Goal: Navigation & Orientation: Find specific page/section

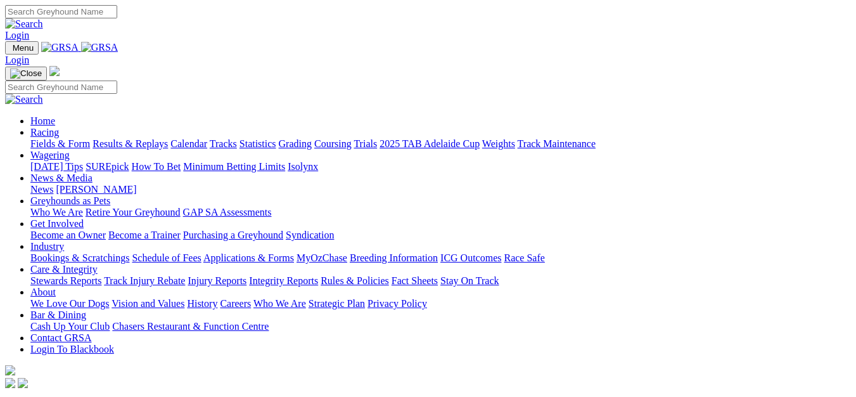
click at [59, 127] on link "Racing" at bounding box center [44, 132] width 29 height 11
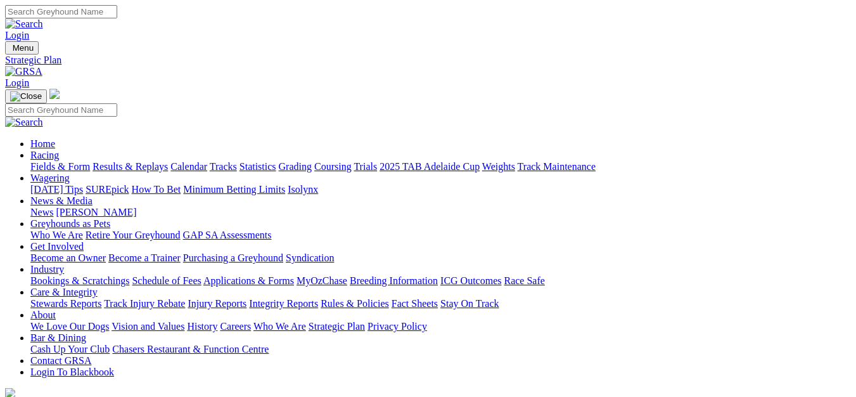
click at [37, 161] on link "Fields & Form" at bounding box center [60, 166] width 60 height 11
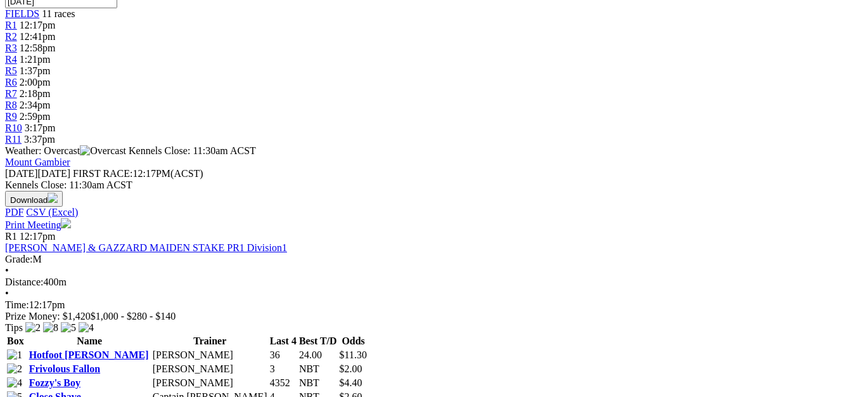
scroll to position [571, 0]
